Goal: Check status: Check status

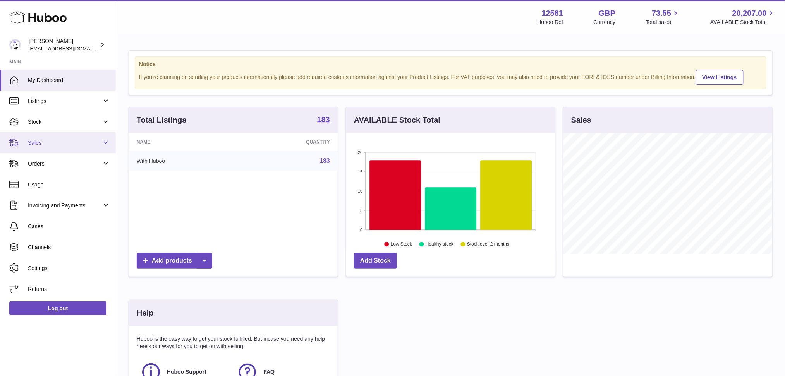
drag, startPoint x: 0, startPoint y: 0, endPoint x: 80, endPoint y: 146, distance: 166.3
click at [80, 139] on span "Sales" at bounding box center [65, 142] width 74 height 7
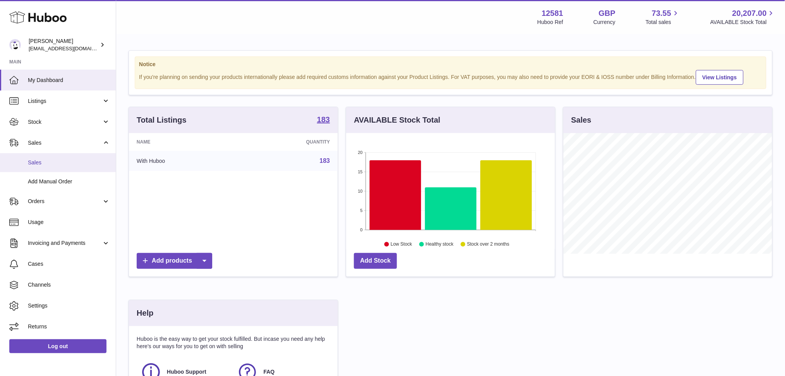
click at [67, 161] on span "Sales" at bounding box center [69, 162] width 82 height 7
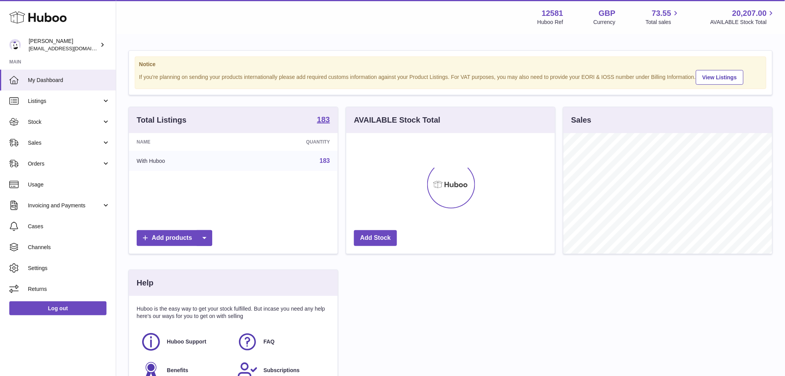
scroll to position [120, 209]
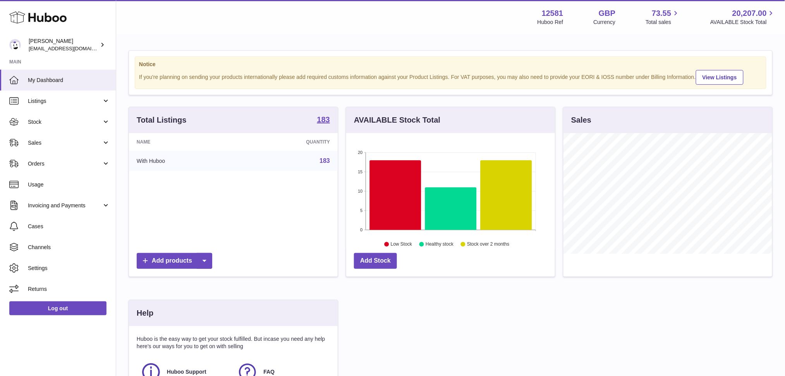
drag, startPoint x: 69, startPoint y: 141, endPoint x: 65, endPoint y: 169, distance: 27.8
click at [70, 141] on span "Sales" at bounding box center [65, 142] width 74 height 7
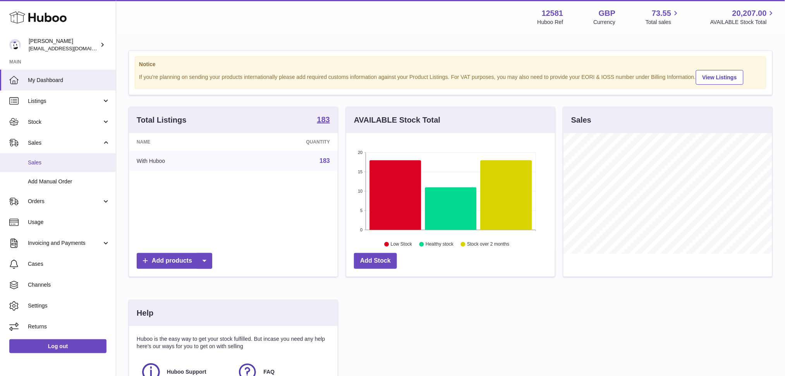
click at [58, 165] on span "Sales" at bounding box center [69, 162] width 82 height 7
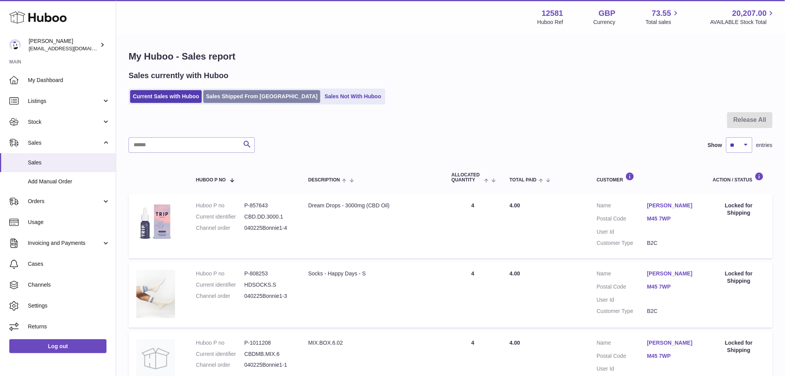
click at [257, 93] on link "Sales Shipped From Huboo" at bounding box center [261, 96] width 117 height 13
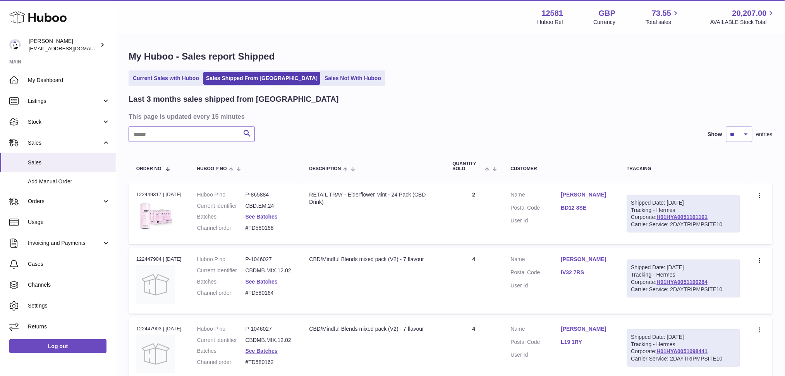
click at [209, 137] on input "text" at bounding box center [192, 134] width 126 height 15
paste input "********"
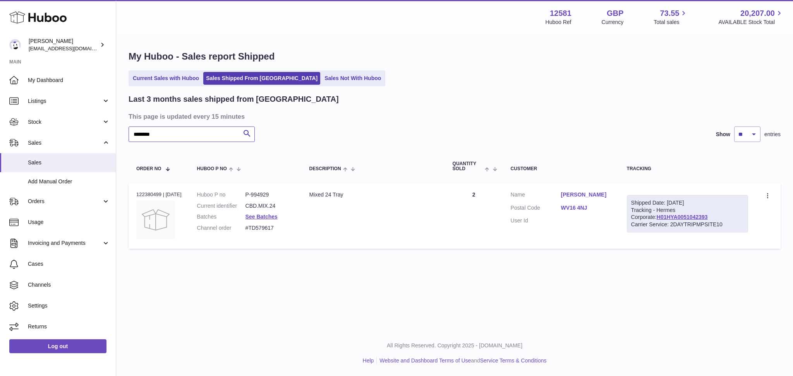
type input "********"
